Goal: Transaction & Acquisition: Purchase product/service

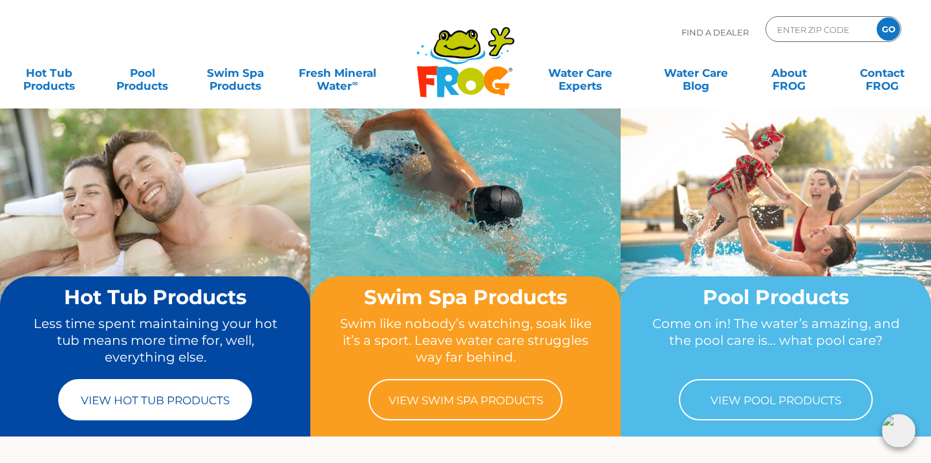
click at [176, 403] on link "View Hot Tub Products" at bounding box center [155, 399] width 194 height 41
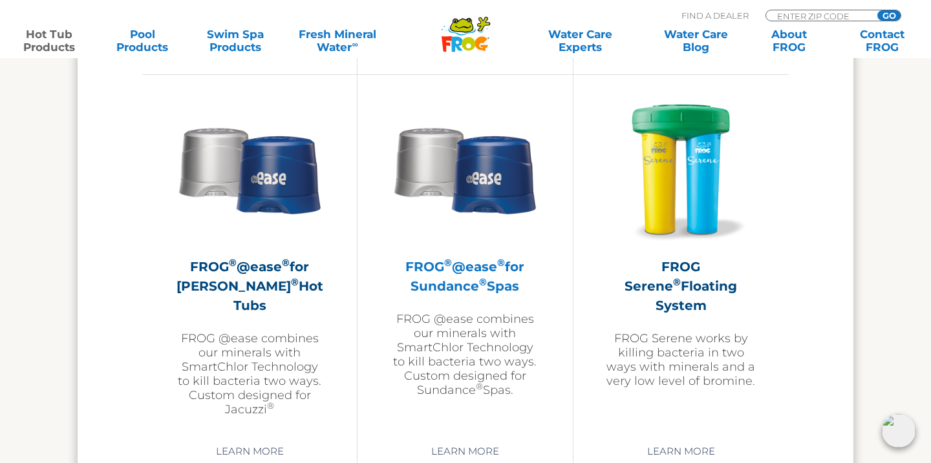
scroll to position [2294, 0]
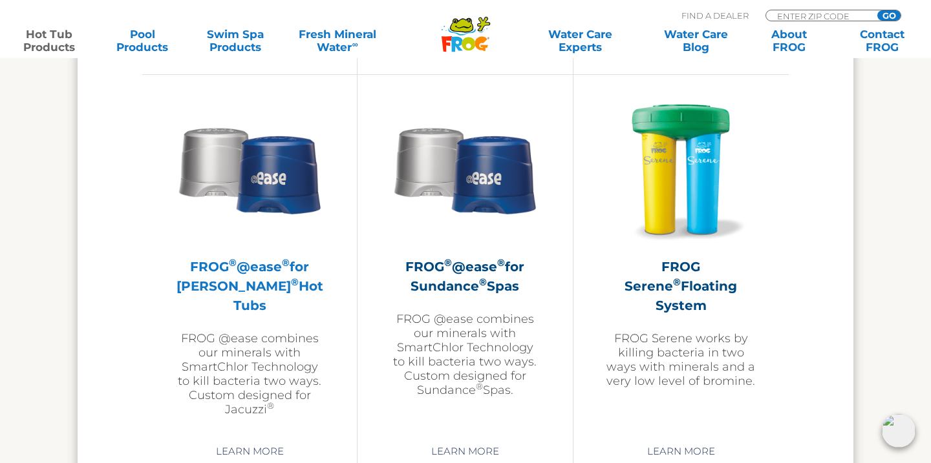
click at [284, 211] on img at bounding box center [250, 169] width 150 height 150
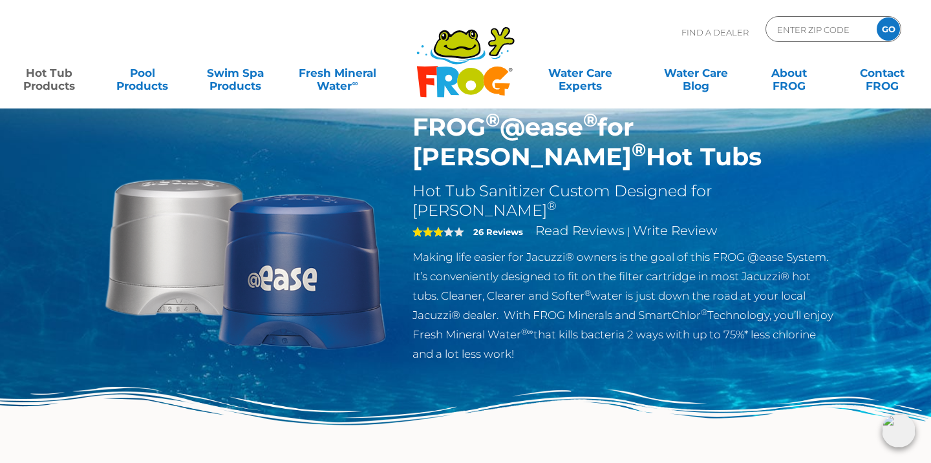
scroll to position [41, 0]
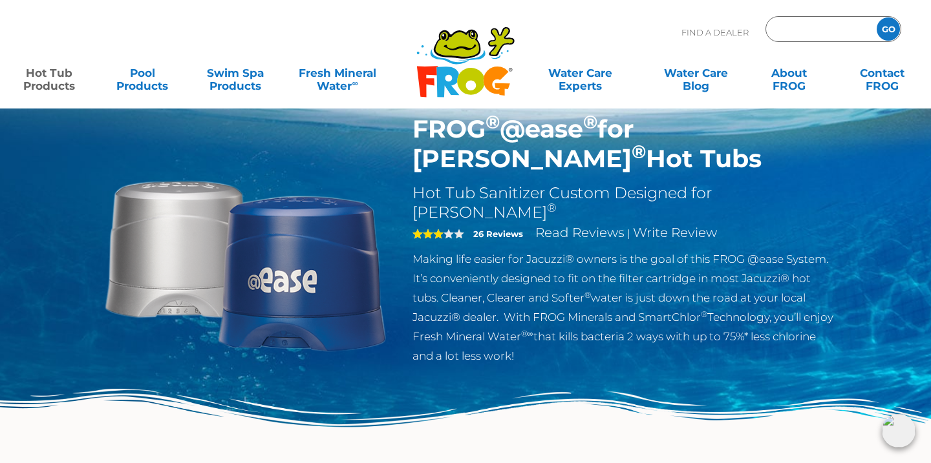
click at [792, 32] on input "Zip Code Form" at bounding box center [819, 29] width 87 height 19
type input "55125"
click at [885, 26] on input "GO" at bounding box center [887, 28] width 23 height 23
click at [891, 29] on input "GO" at bounding box center [887, 28] width 23 height 23
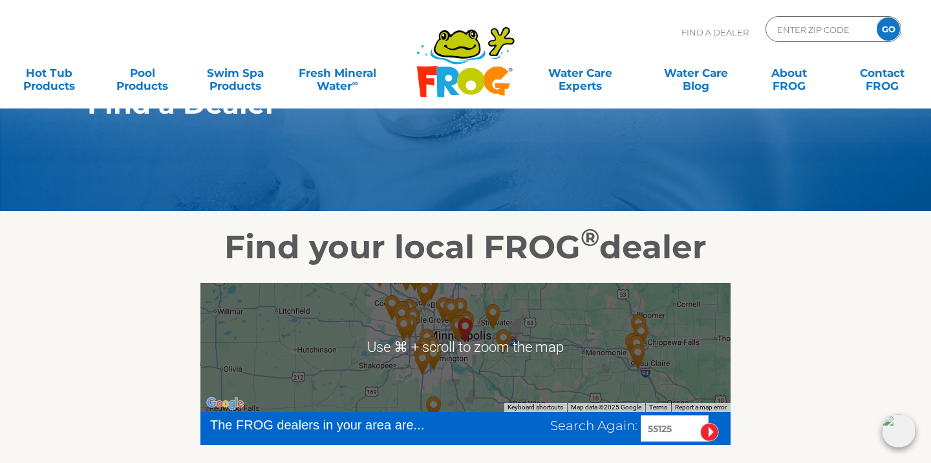
scroll to position [60, 0]
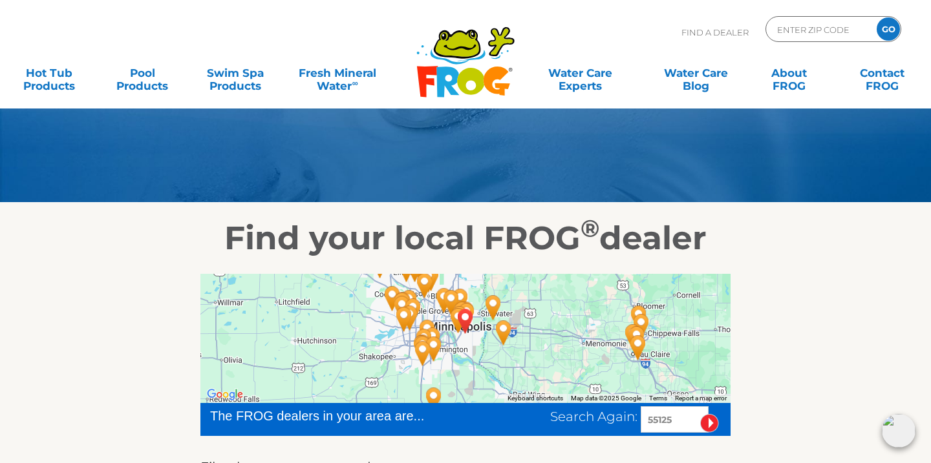
click at [502, 329] on img "Splash Zone Pool & Spa - 17 miles away." at bounding box center [504, 332] width 30 height 35
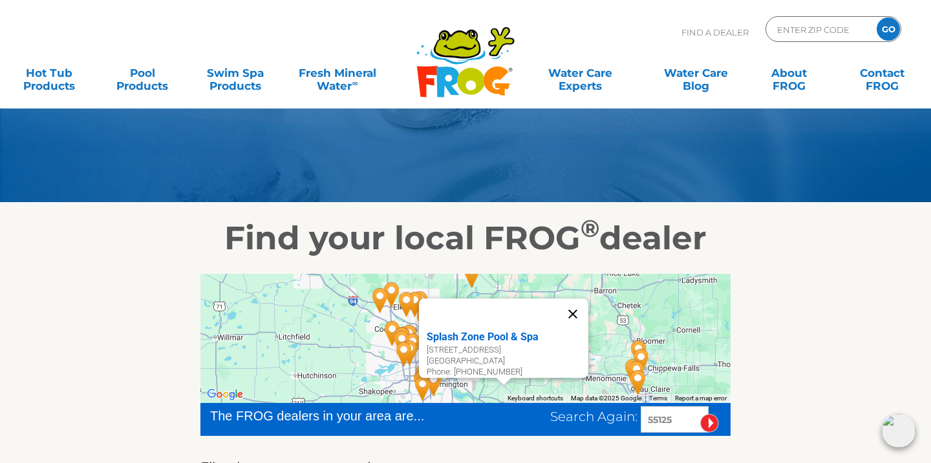
click at [578, 308] on button "Close" at bounding box center [572, 314] width 31 height 31
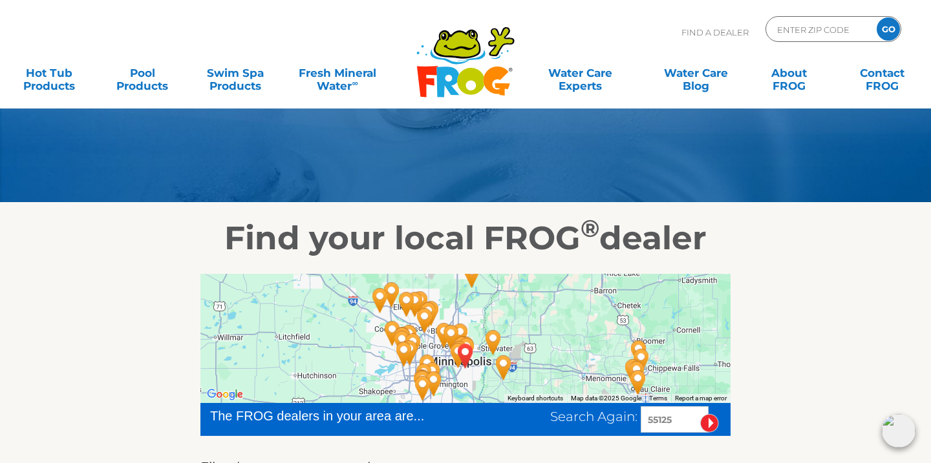
click at [492, 342] on img "Poolwerx - Hudson - 13 miles away." at bounding box center [493, 342] width 30 height 35
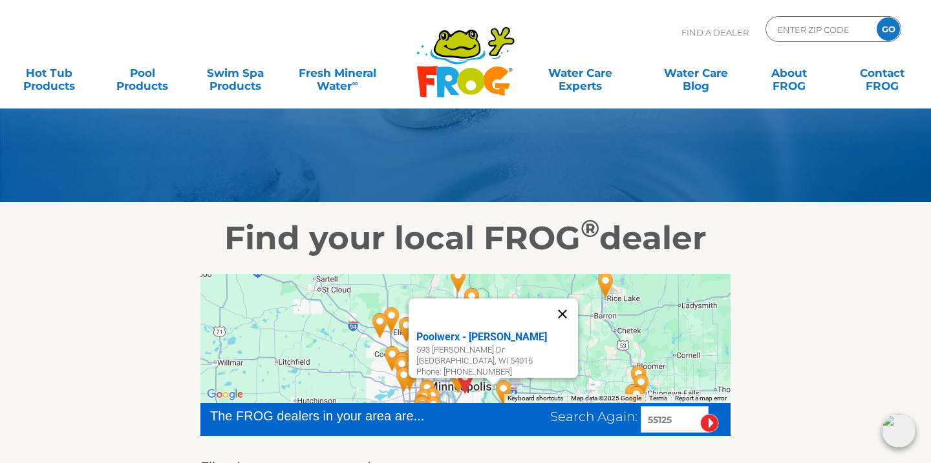
click at [567, 309] on button "Close" at bounding box center [562, 314] width 31 height 31
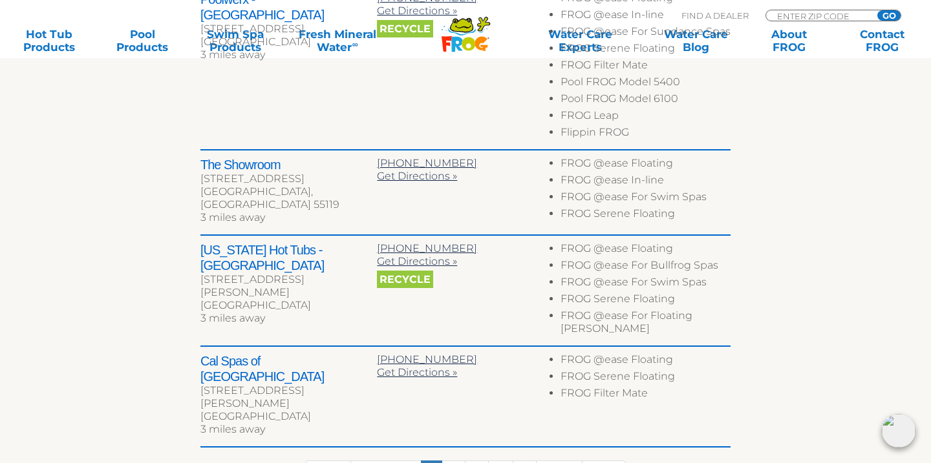
scroll to position [780, 0]
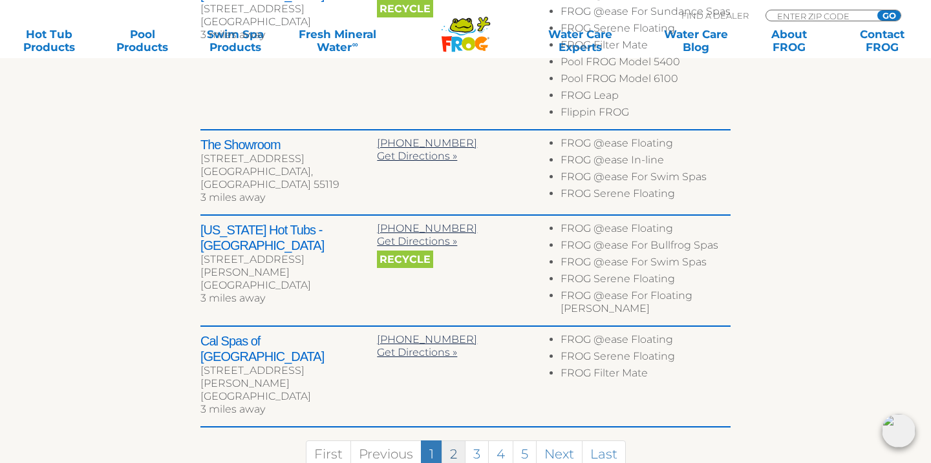
click at [454, 441] on link "2" at bounding box center [453, 455] width 24 height 28
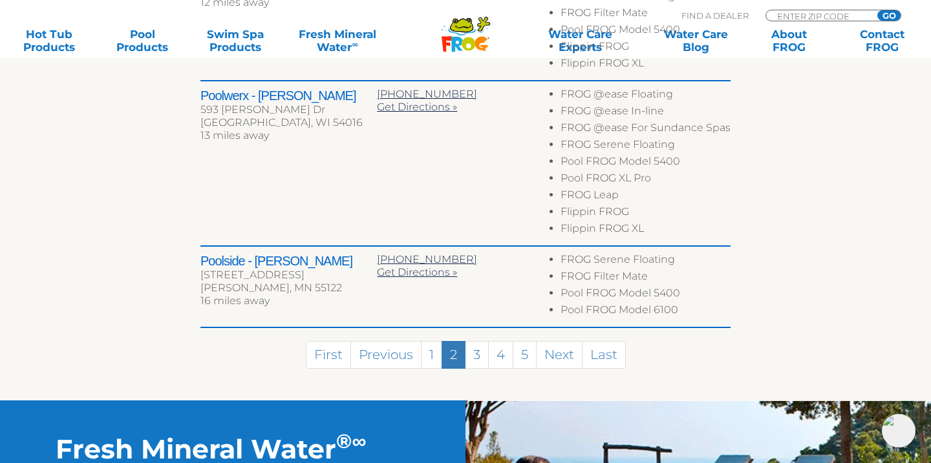
scroll to position [949, 0]
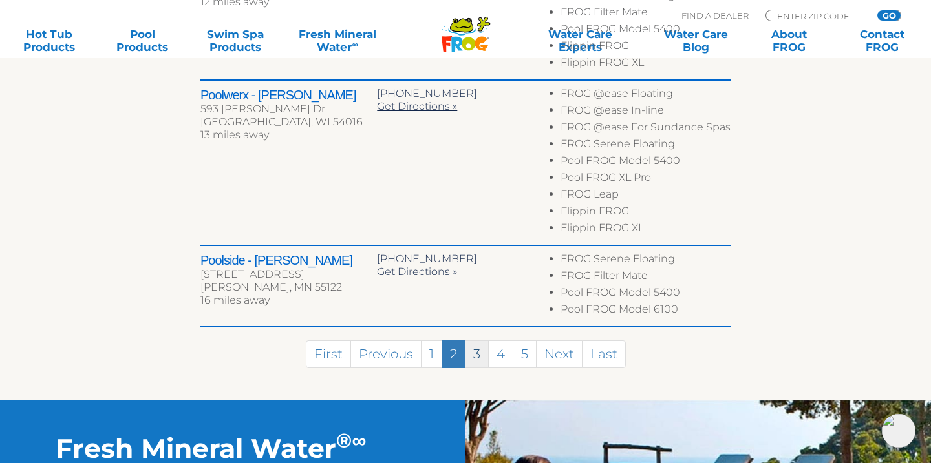
click at [474, 360] on link "3" at bounding box center [477, 355] width 24 height 28
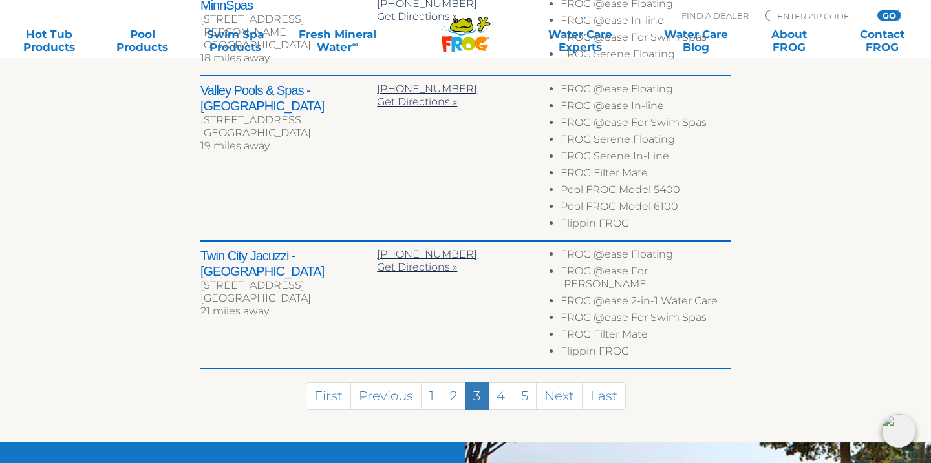
scroll to position [914, 0]
